Goal: Information Seeking & Learning: Learn about a topic

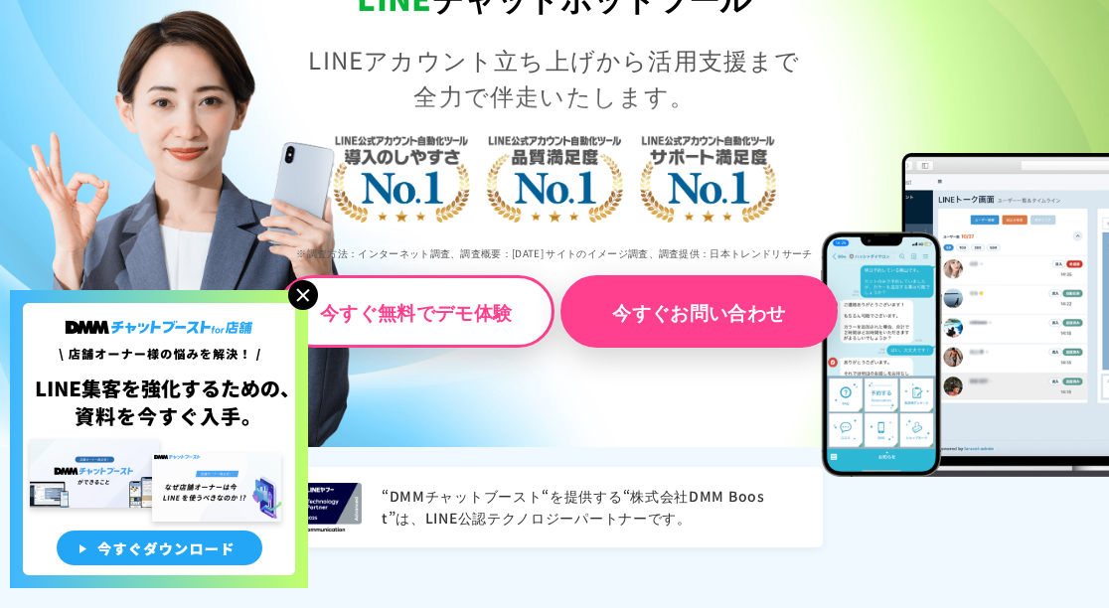
click at [310, 289] on img at bounding box center [303, 295] width 30 height 30
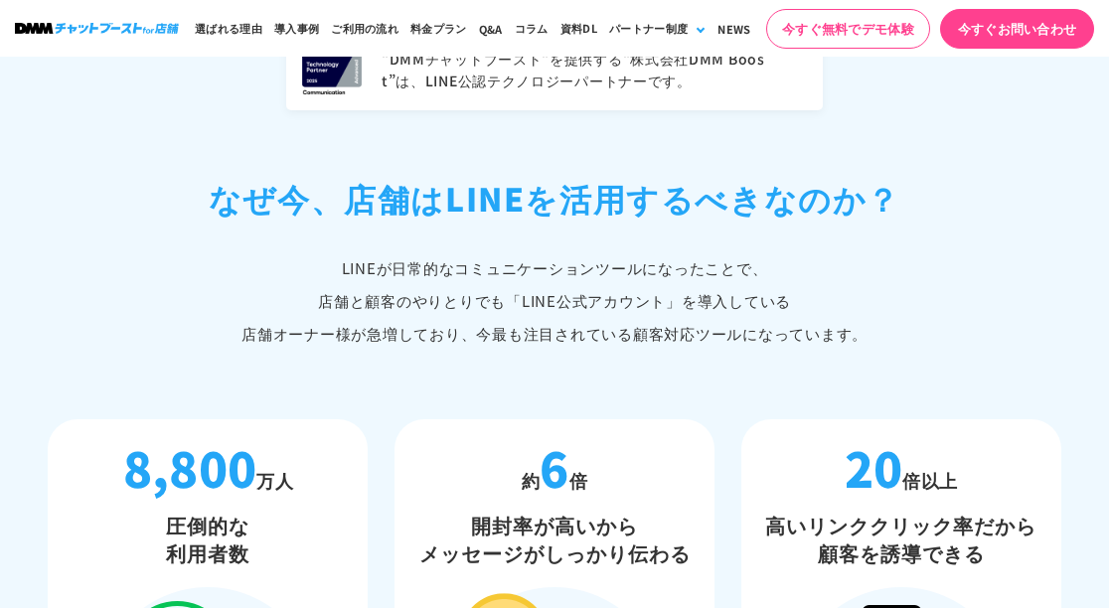
scroll to position [840, 0]
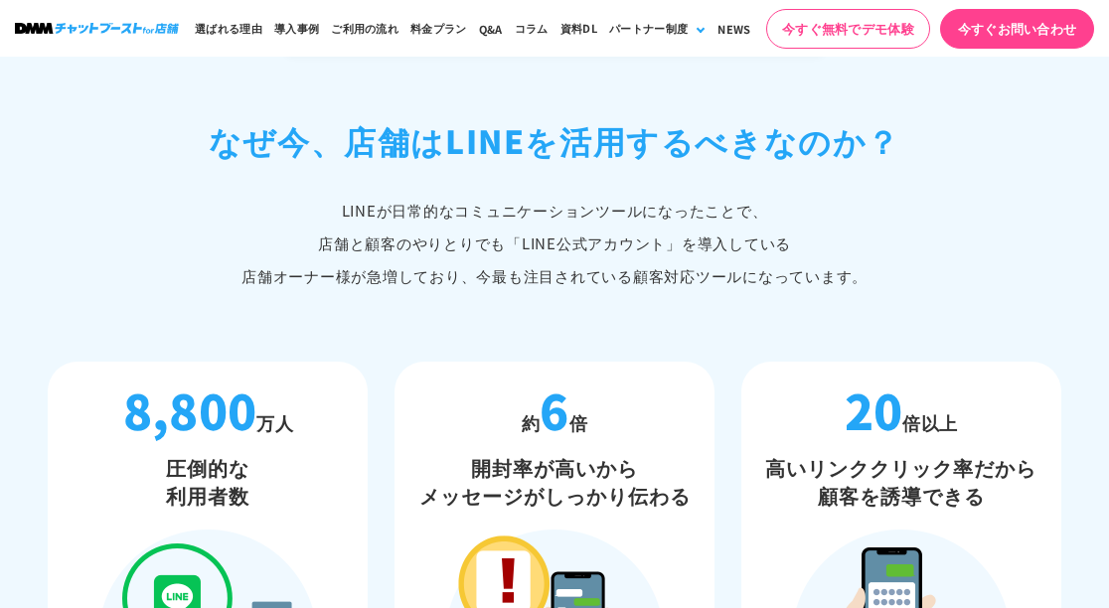
click at [796, 264] on p "LINEが日常的なコミュニケーションツールになったことで、 店舗と顧客のやりとりでも「LINE公式アカウント」 を導入している 店舗オーナー様が急増しており、…" at bounding box center [554, 243] width 1013 height 98
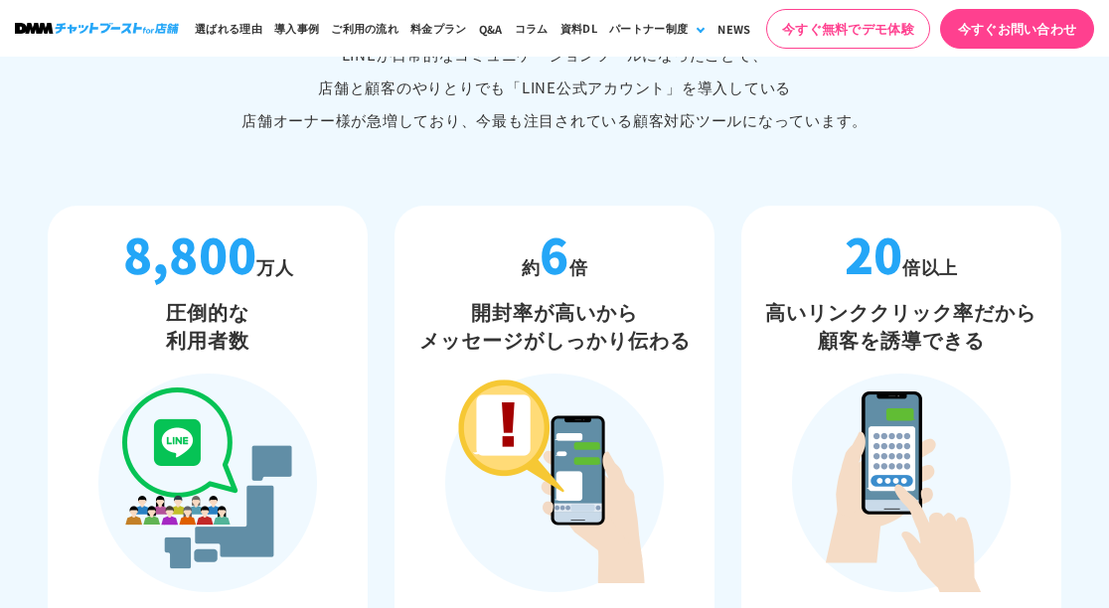
scroll to position [1017, 0]
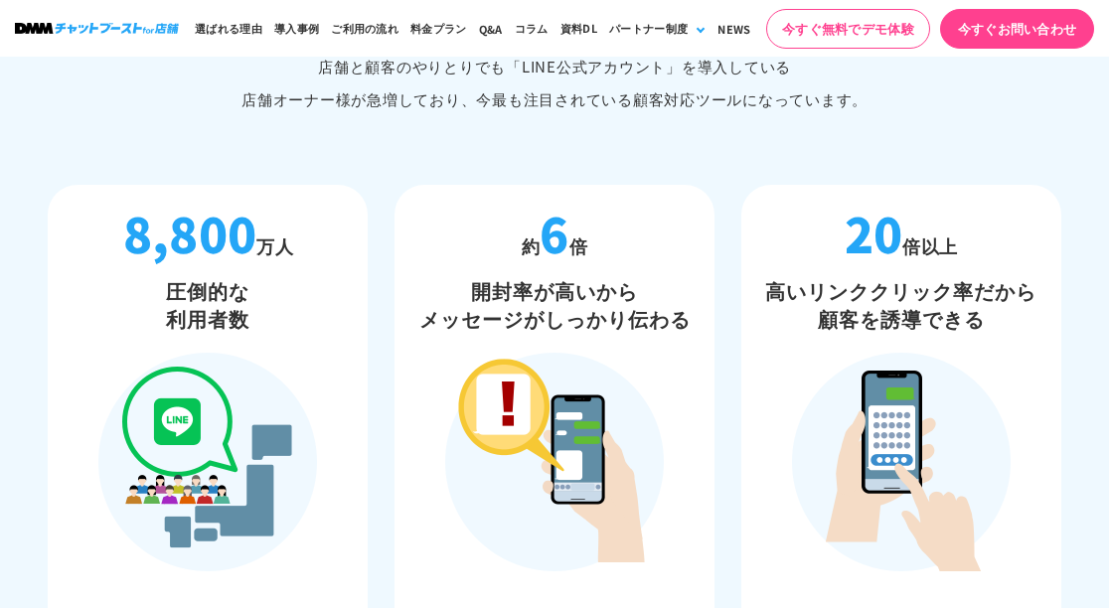
click at [685, 172] on div "“DMMチャットブースト“を提供する“株式会社DMM Boost”は、LINE公認テクノロジーパートナーです。 なぜ今、店舗は LINEを活用するべきなのか？…" at bounding box center [554, 269] width 1042 height 948
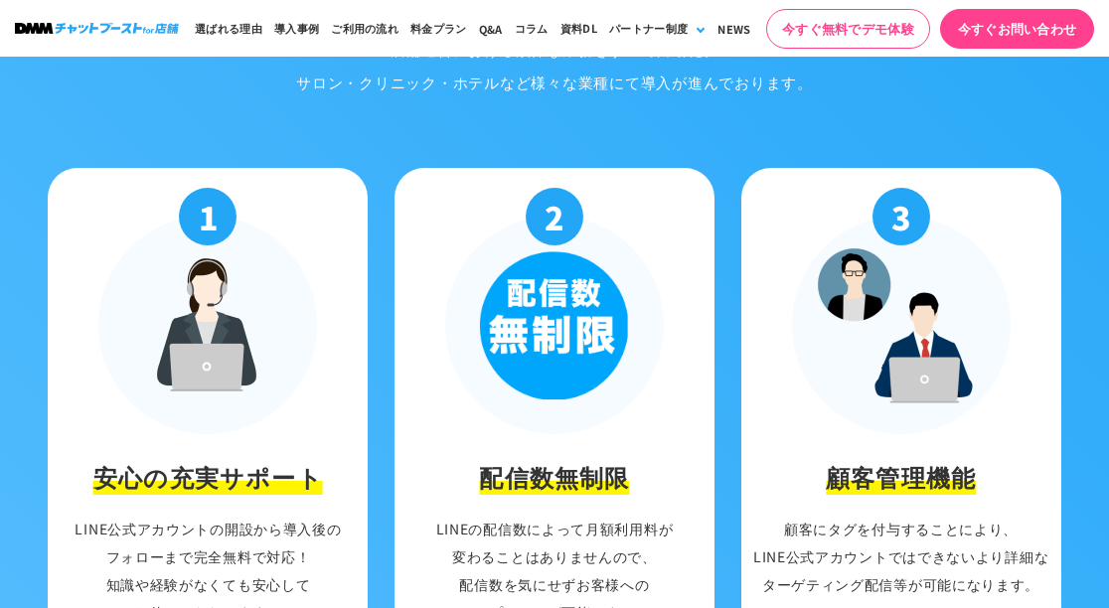
click at [756, 121] on div "DMMチャットブースト for店舗が 選ばれる理由 導入社数は500社超！ 店舗運営における煩雑な業務をすべて自動化。 サロン・クリニック・ホテルなど様々な業…" at bounding box center [554, 421] width 1042 height 1093
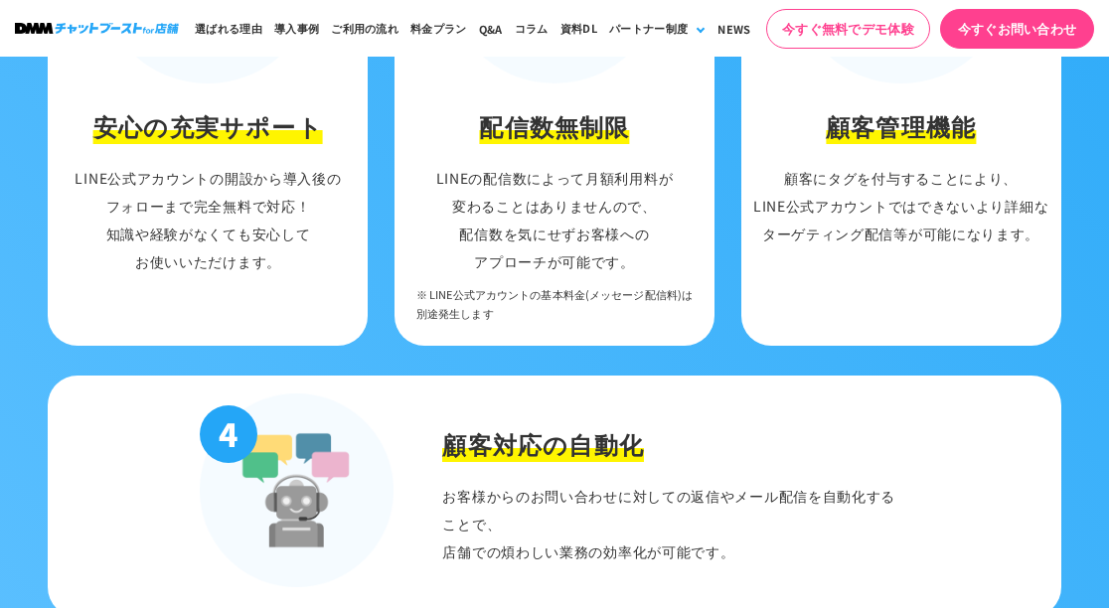
click at [734, 166] on ul "1 安心の充実サポート LINE公式アカウントの開設から導入後の フォローまで完全無料で対応！ 知識や経験がなくても安心して お使いいただけます。 2 配信数…" at bounding box center [554, 81] width 1013 height 529
click at [734, 212] on ul "1 安心の充実サポート LINE公式アカウントの開設から導入後の フォローまで完全無料で対応！ 知識や経験がなくても安心して お使いいただけます。 2 配信数…" at bounding box center [554, 81] width 1013 height 529
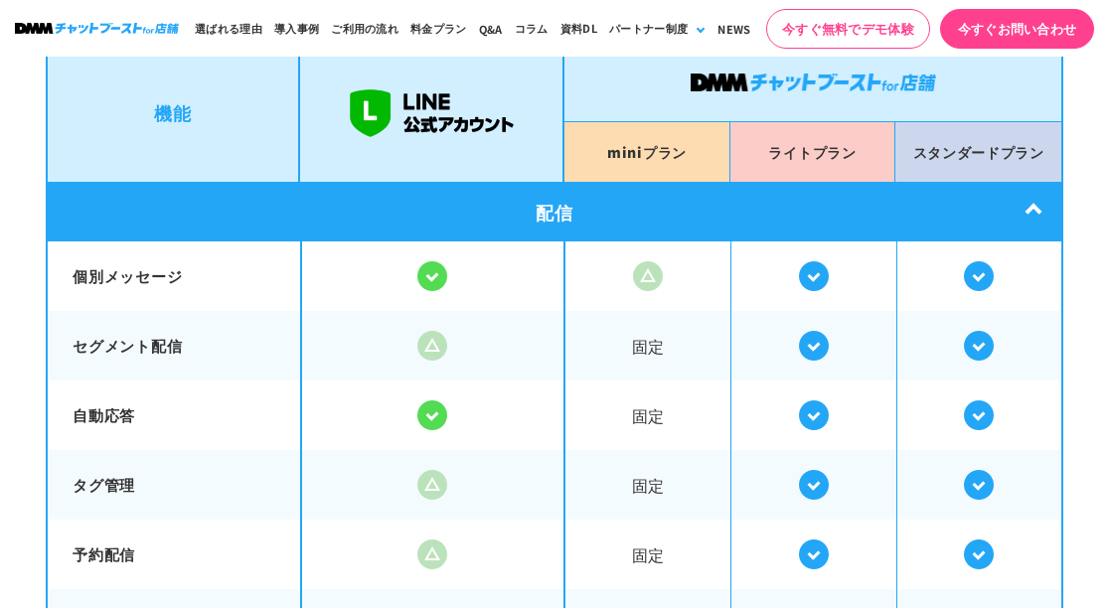
click at [724, 280] on span at bounding box center [647, 276] width 165 height 70
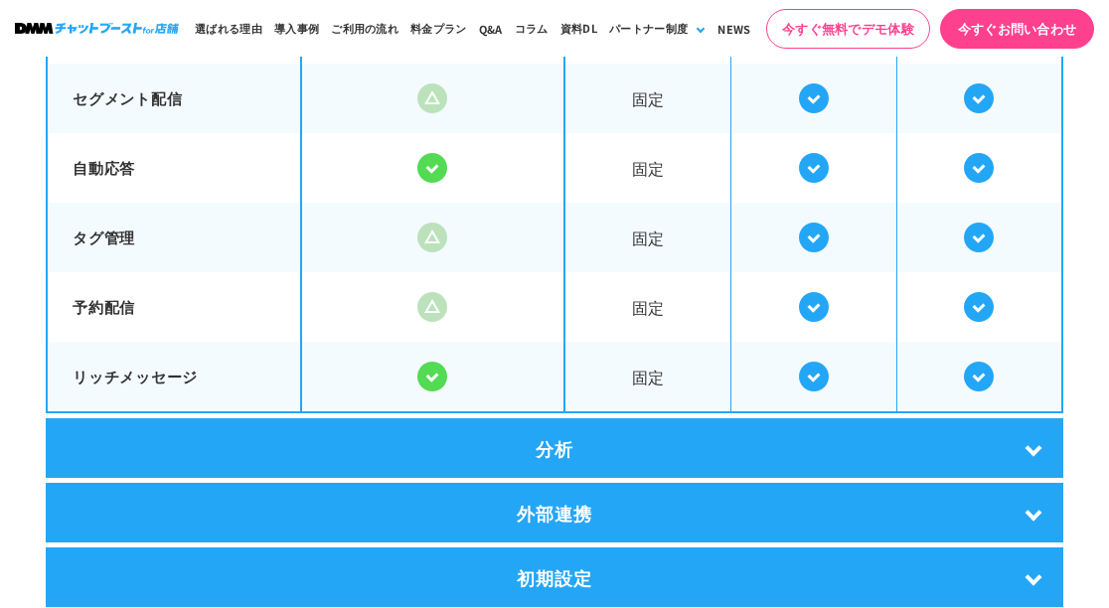
scroll to position [3620, 0]
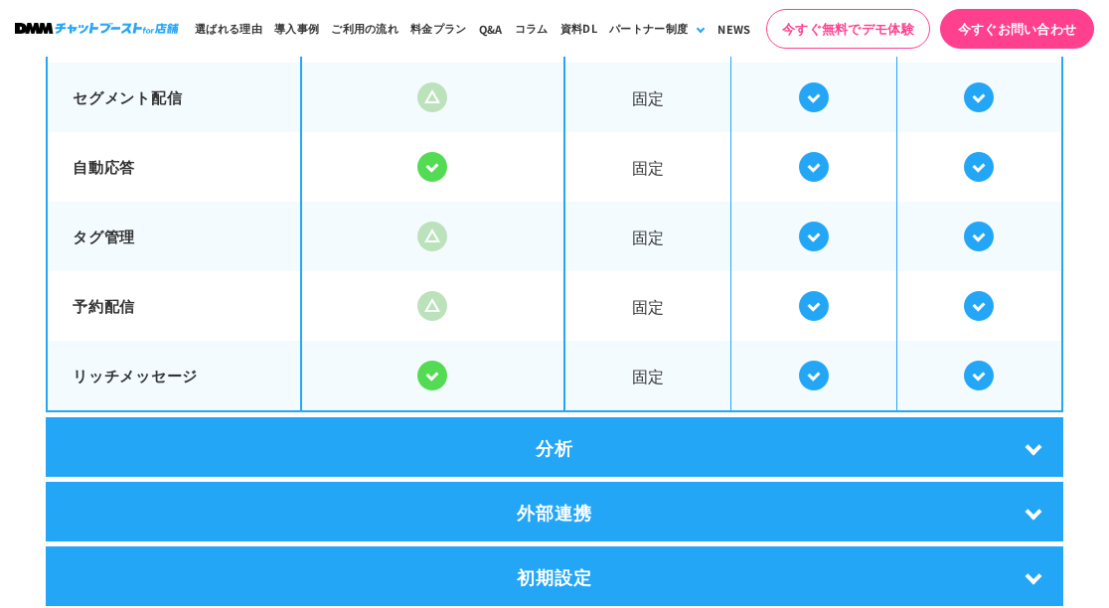
click at [718, 215] on span "固定" at bounding box center [647, 237] width 165 height 65
click at [718, 202] on div "固定" at bounding box center [813, 237] width 496 height 70
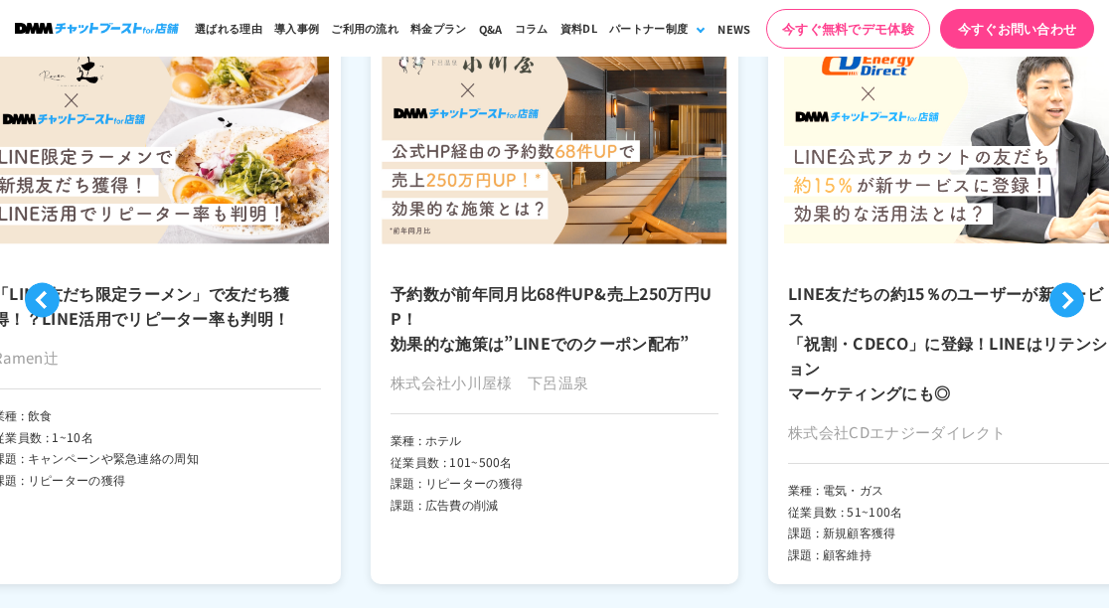
scroll to position [4695, 0]
